Goal: Check status: Check status

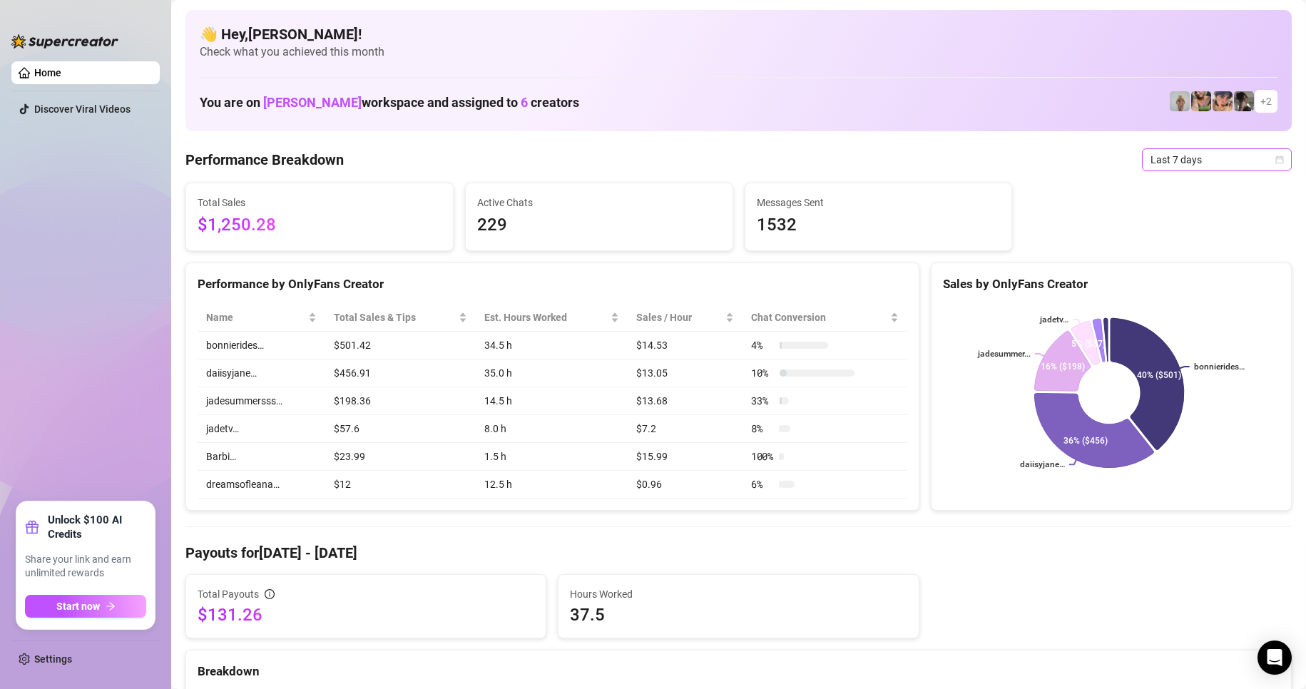
click at [1226, 163] on span "Last 7 days" at bounding box center [1216, 159] width 133 height 21
click at [1214, 215] on div "Last 7 days" at bounding box center [1204, 211] width 127 height 16
click at [1194, 158] on span "Last 7 days" at bounding box center [1216, 159] width 133 height 21
click at [1167, 285] on div "Custom date" at bounding box center [1204, 280] width 127 height 16
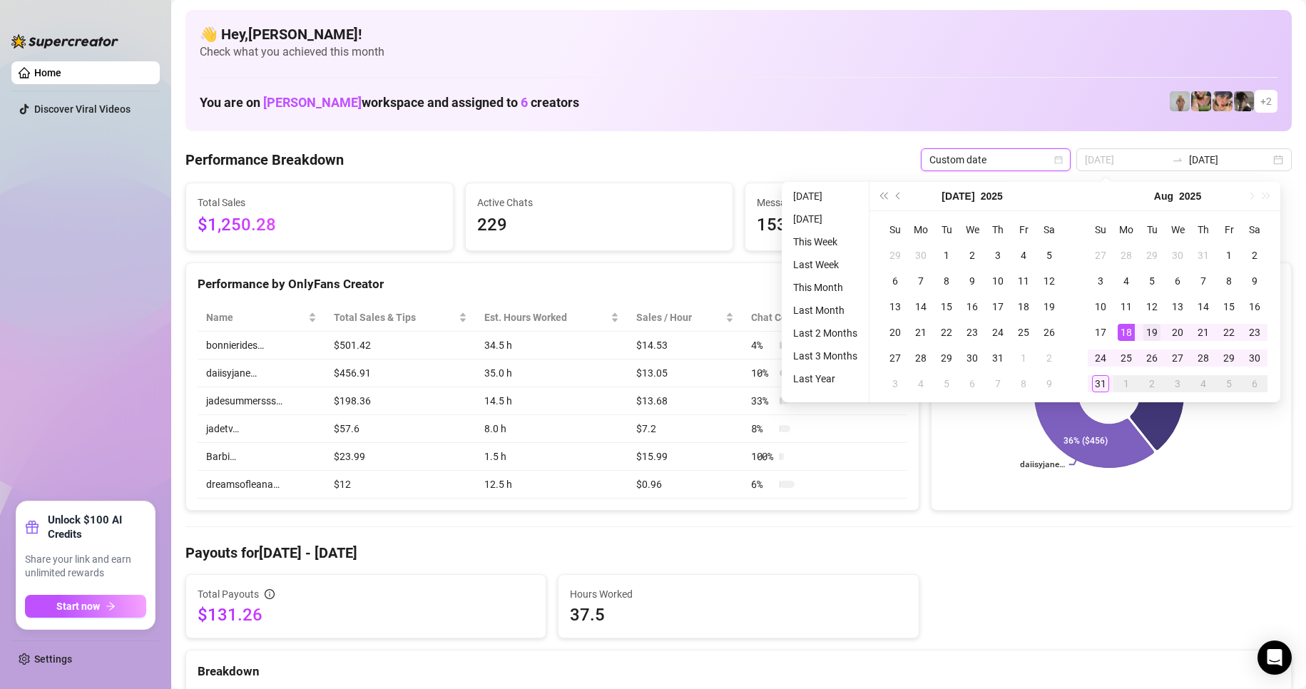
type input "[DATE]"
click at [1153, 330] on div "19" at bounding box center [1151, 332] width 17 height 17
type input "[DATE]"
click at [1095, 382] on div "31" at bounding box center [1100, 383] width 17 height 17
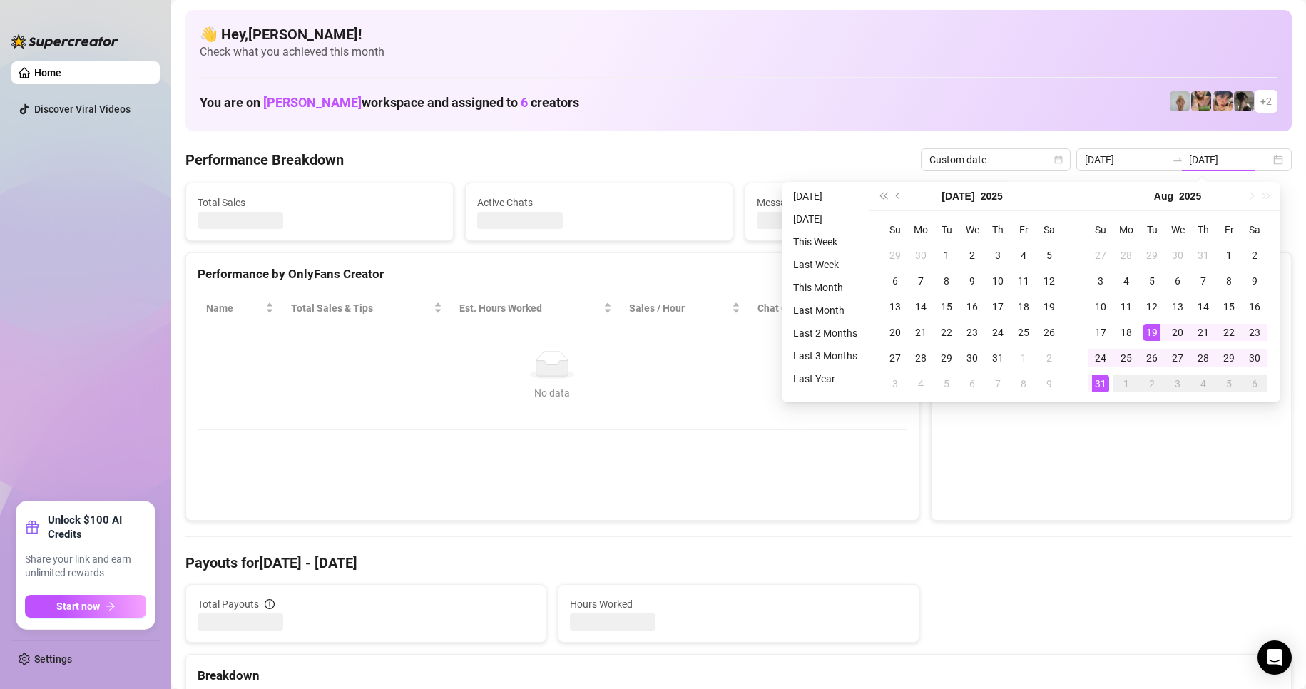
type input "[DATE]"
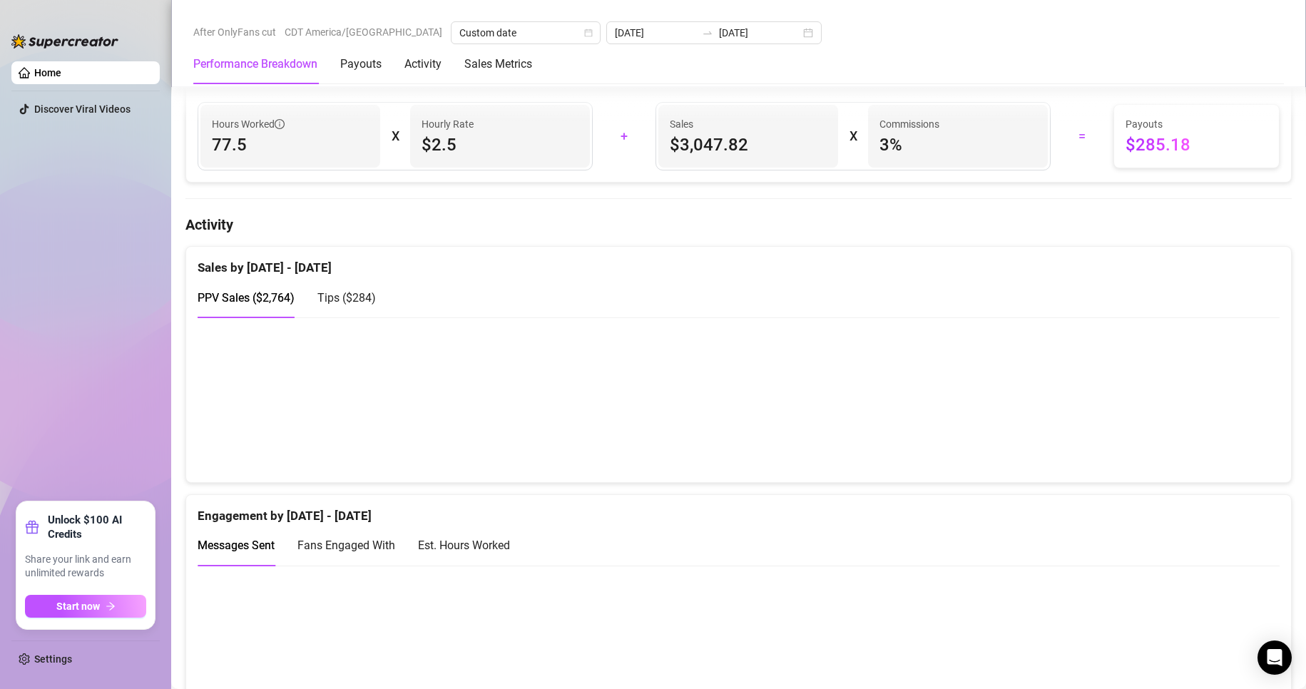
scroll to position [357, 0]
